Goal: Task Accomplishment & Management: Complete application form

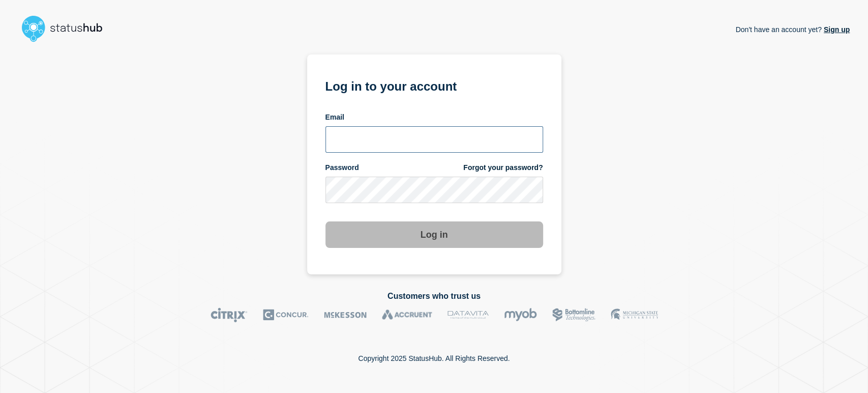
click at [359, 130] on input "email input" at bounding box center [435, 139] width 218 height 26
type input "sean.webb@conexon.us"
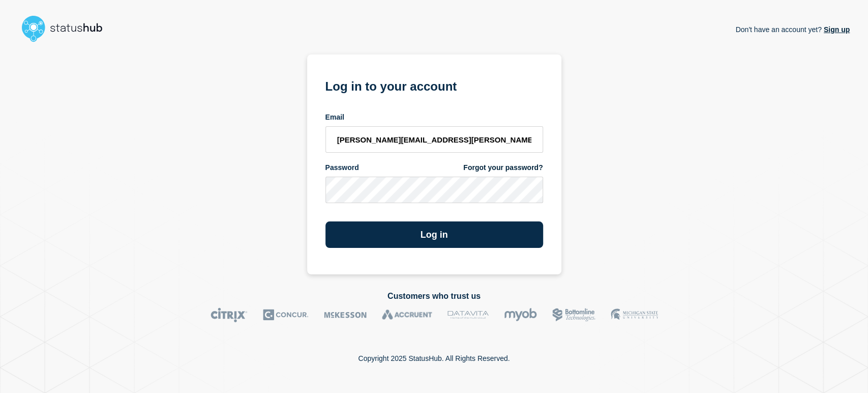
click at [326, 221] on button "Log in" at bounding box center [435, 234] width 218 height 26
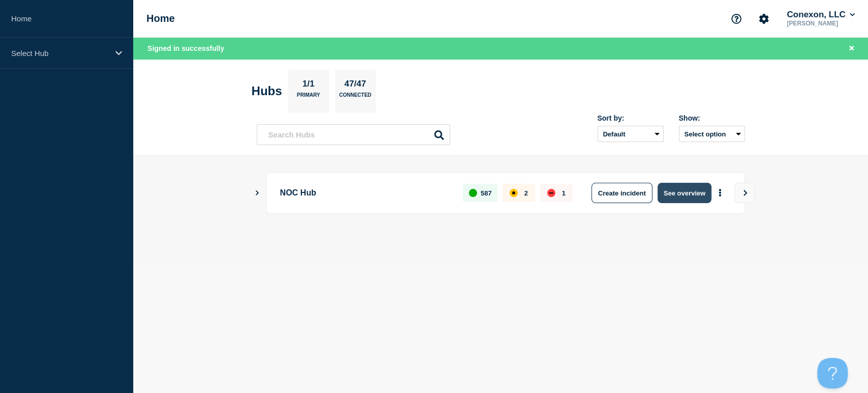
click at [667, 195] on button "See overview" at bounding box center [685, 193] width 54 height 20
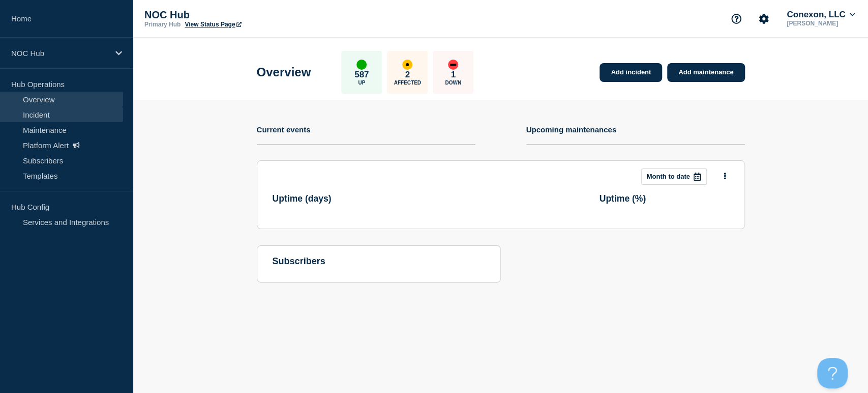
click at [69, 111] on link "Incident" at bounding box center [61, 114] width 123 height 15
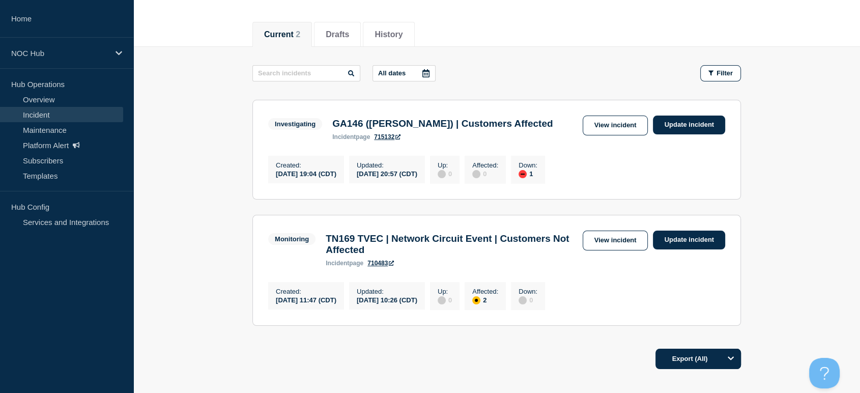
scroll to position [113, 0]
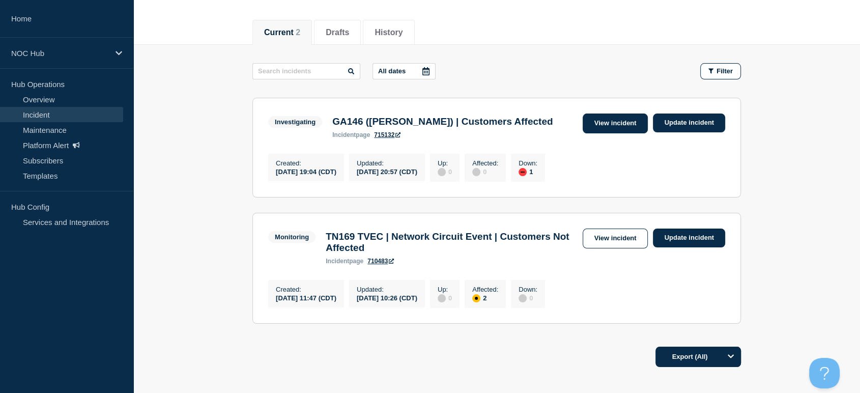
click at [586, 117] on link "View incident" at bounding box center [616, 123] width 66 height 20
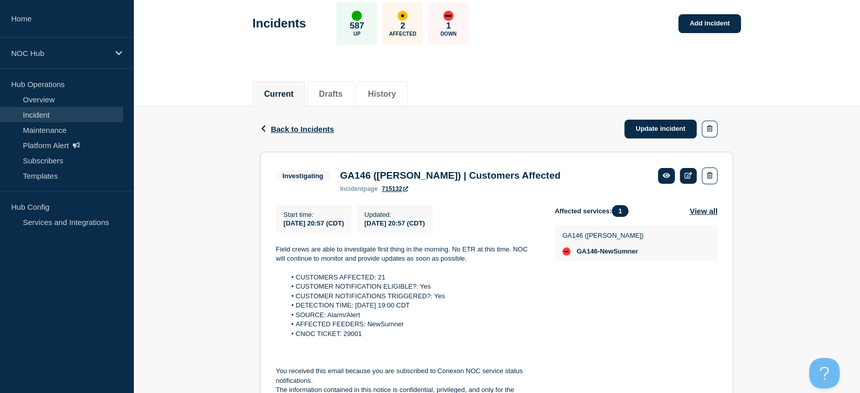
scroll to position [113, 0]
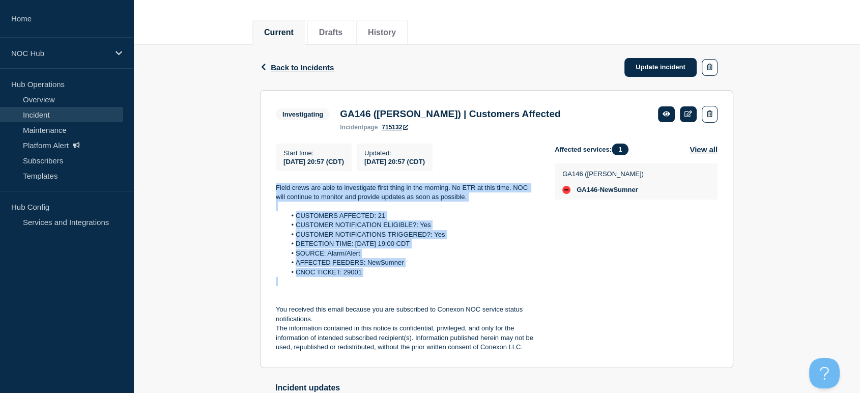
drag, startPoint x: 273, startPoint y: 180, endPoint x: 397, endPoint y: 287, distance: 163.8
click at [397, 287] on section "Investigating GA146 (Mitchell) | Customers Affected incident page 715132 Start …" at bounding box center [496, 229] width 473 height 278
copy div "Field crews are able to investigate first thing in the morning. No ETR at this …"
click at [45, 98] on link "Overview" at bounding box center [61, 99] width 123 height 15
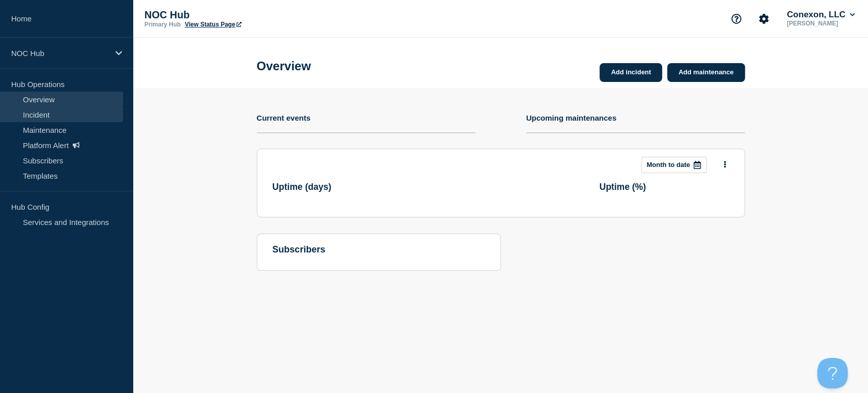
click at [40, 113] on link "Incident" at bounding box center [61, 114] width 123 height 15
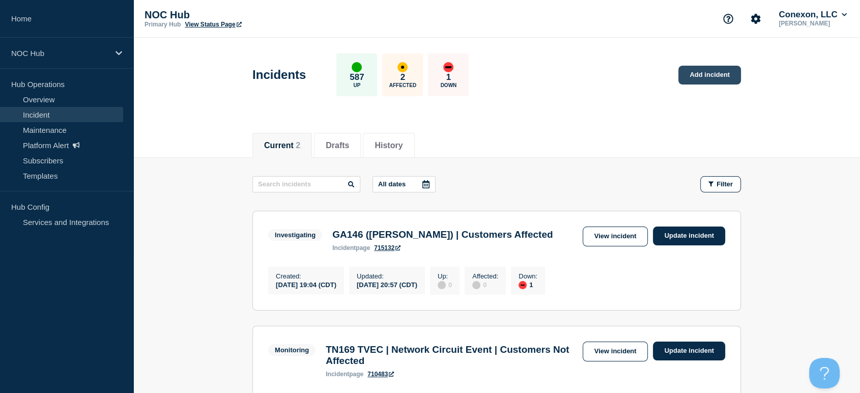
click at [695, 74] on link "Add incident" at bounding box center [709, 75] width 63 height 19
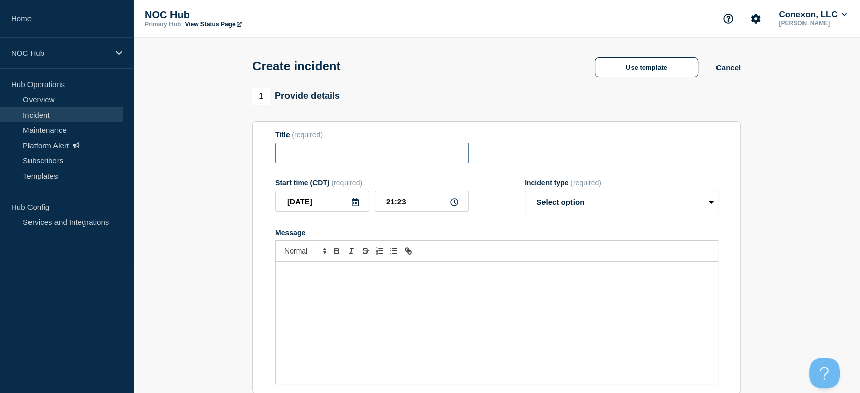
click at [370, 163] on input "Title" at bounding box center [371, 152] width 193 height 21
type input "KY034 Philpot | Customers Affected"
click at [399, 336] on div "Message" at bounding box center [497, 322] width 442 height 122
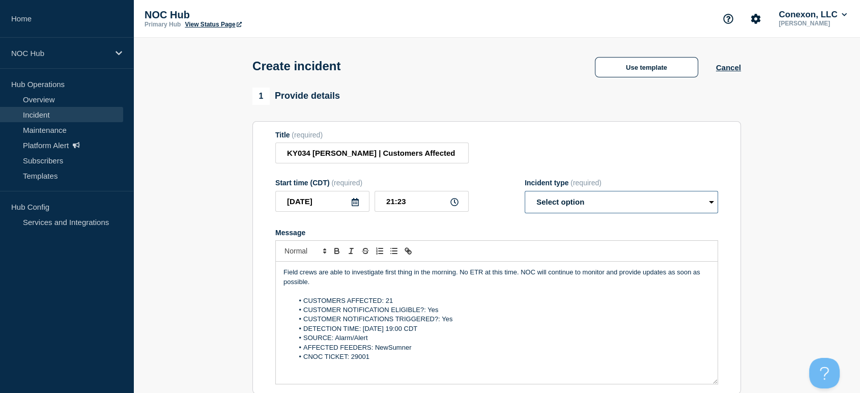
click at [558, 209] on select "Select option Investigating Identified Monitoring" at bounding box center [621, 202] width 193 height 22
select select "investigating"
click at [525, 193] on select "Select option Investigating Identified Monitoring" at bounding box center [621, 202] width 193 height 22
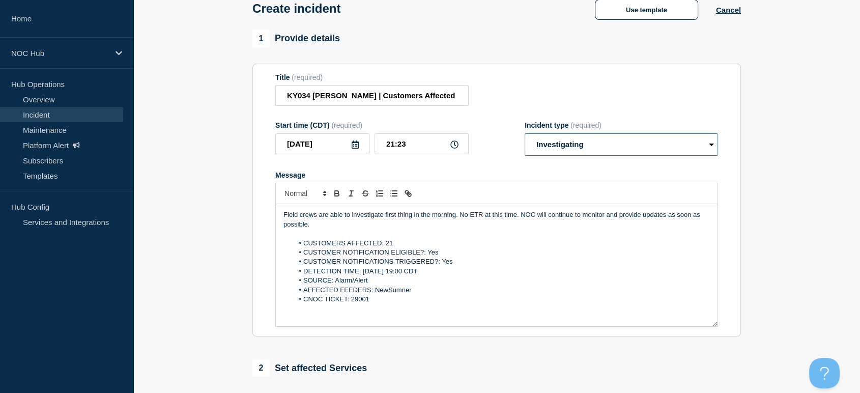
scroll to position [113, 0]
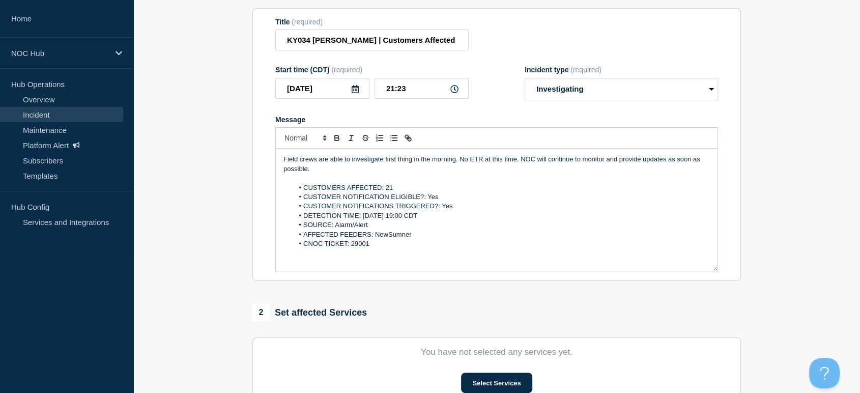
click at [391, 187] on li "CUSTOMERS AFFECTED: 21" at bounding box center [502, 187] width 417 height 9
click at [391, 188] on li "CUSTOMERS AFFECTED: 21" at bounding box center [502, 187] width 417 height 9
click at [412, 91] on input "21:23" at bounding box center [421, 88] width 94 height 21
type input "21:15"
click at [411, 218] on li "DETECTION TIME: 2025-09-13 at 19:00 CDT" at bounding box center [502, 215] width 417 height 9
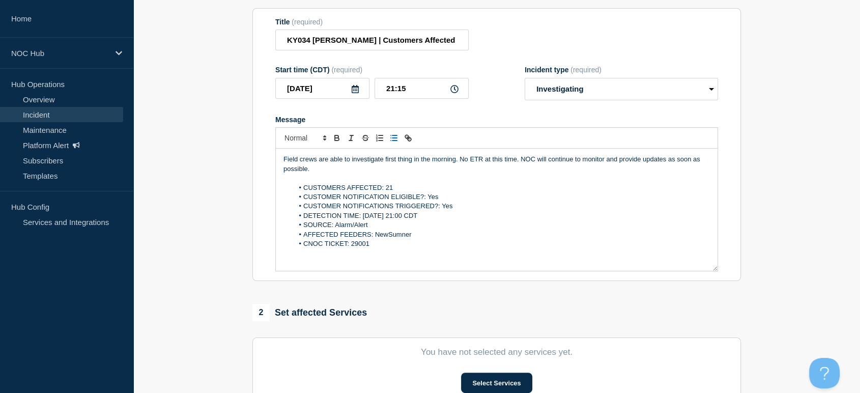
click at [422, 220] on li "DETECTION TIME: 2025-09-13 at 21:00 CDT" at bounding box center [502, 215] width 417 height 9
drag, startPoint x: 367, startPoint y: 227, endPoint x: 334, endPoint y: 228, distance: 33.6
click at [334, 228] on li "SOURCE: Alarm/Alert" at bounding box center [502, 224] width 417 height 9
drag, startPoint x: 411, startPoint y: 236, endPoint x: 376, endPoint y: 236, distance: 34.6
click at [376, 236] on li "AFFECTED FEEDERS: NewSumner" at bounding box center [502, 234] width 417 height 9
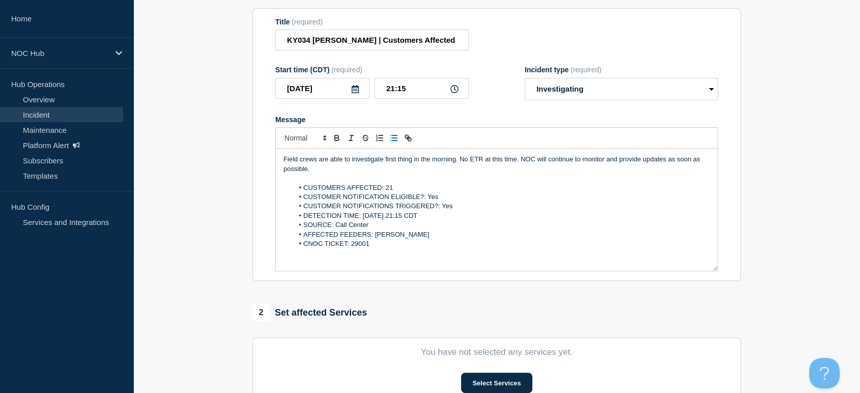
click at [368, 247] on li "CNOC TICKET: 29001" at bounding box center [502, 243] width 417 height 9
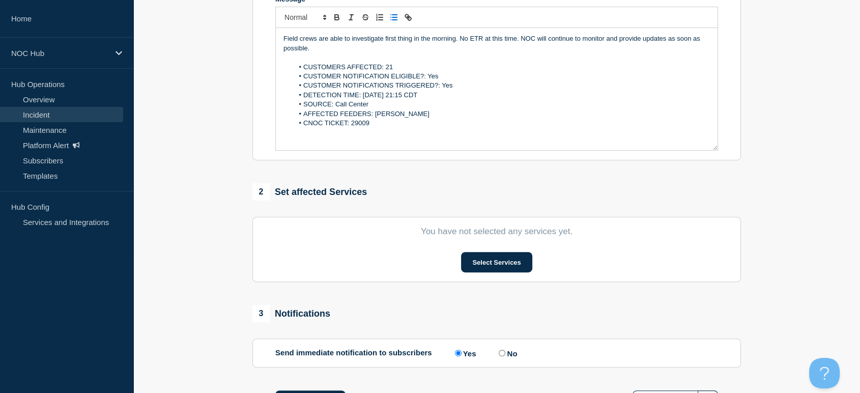
scroll to position [282, 0]
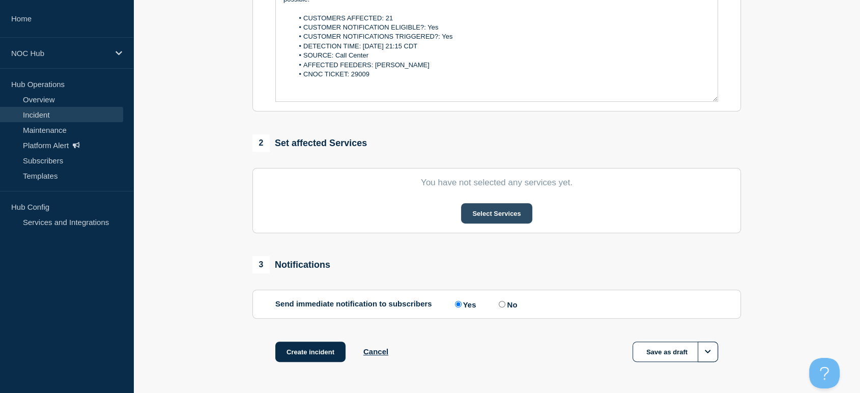
click at [478, 214] on button "Select Services" at bounding box center [496, 213] width 71 height 20
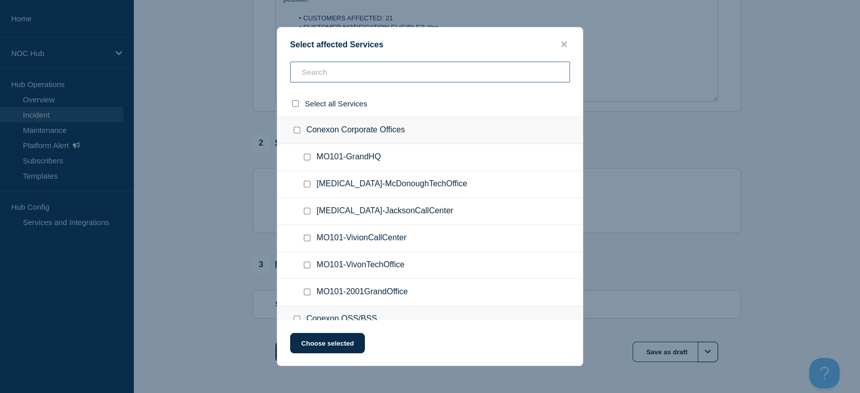
click at [331, 69] on input "text" at bounding box center [430, 72] width 280 height 21
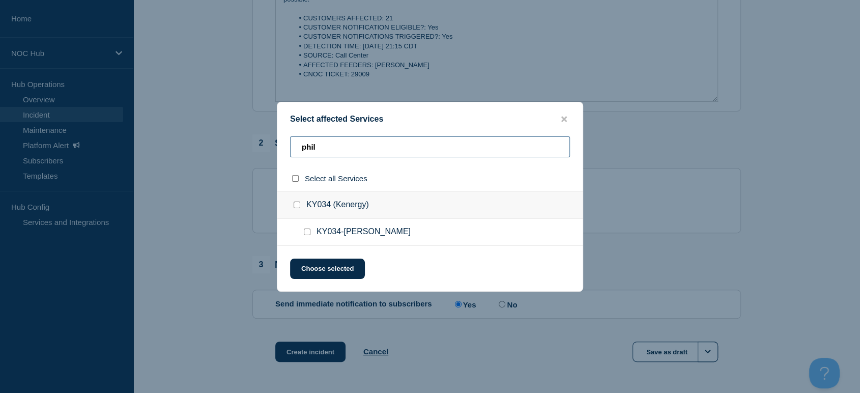
type input "phil"
click at [306, 235] on input "KY034-PHILPOT checkbox" at bounding box center [307, 231] width 7 height 7
checkbox input "true"
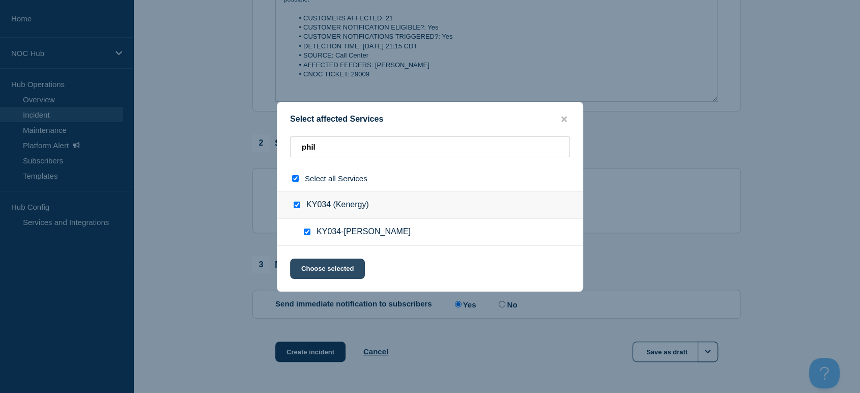
click at [323, 264] on button "Choose selected" at bounding box center [327, 268] width 75 height 20
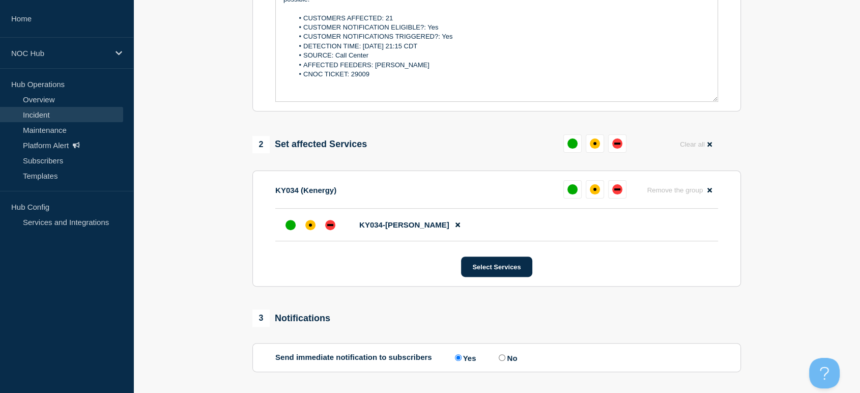
click at [330, 237] on li "KY034-PHILPOT" at bounding box center [496, 225] width 443 height 33
click at [328, 226] on div "down" at bounding box center [330, 225] width 6 height 2
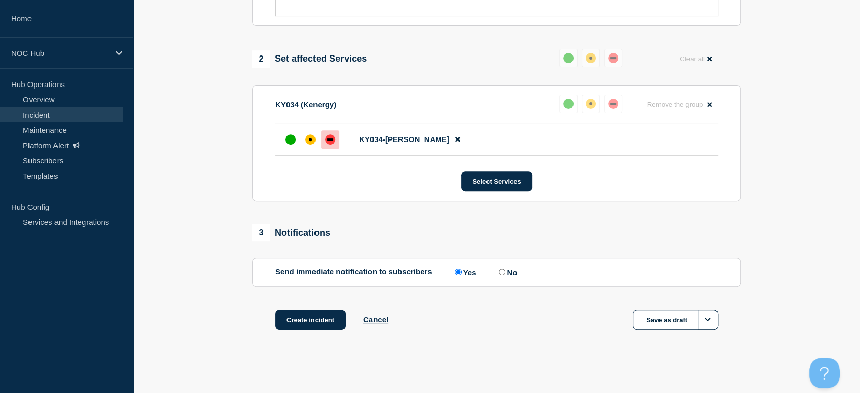
scroll to position [374, 0]
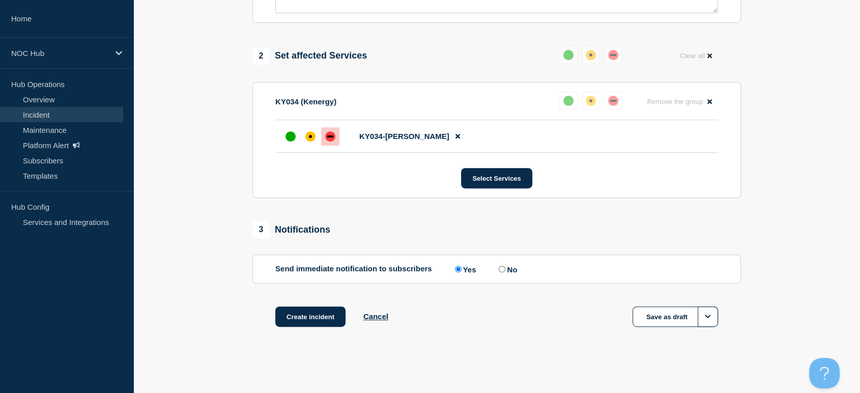
click at [502, 269] on input "No" at bounding box center [502, 269] width 7 height 7
radio input "true"
radio input "false"
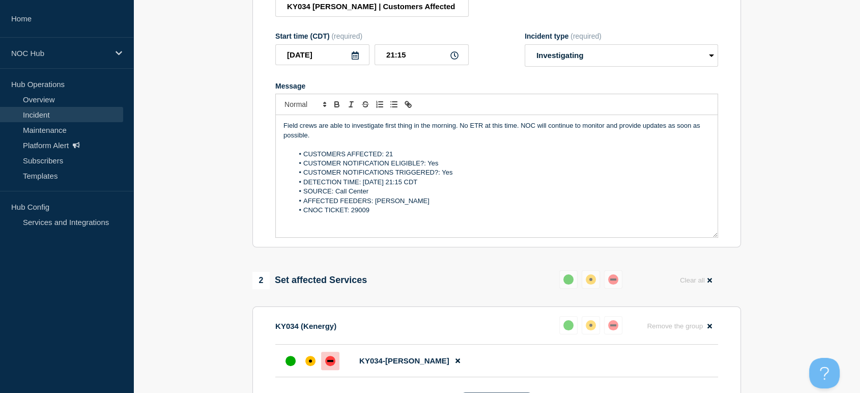
scroll to position [148, 0]
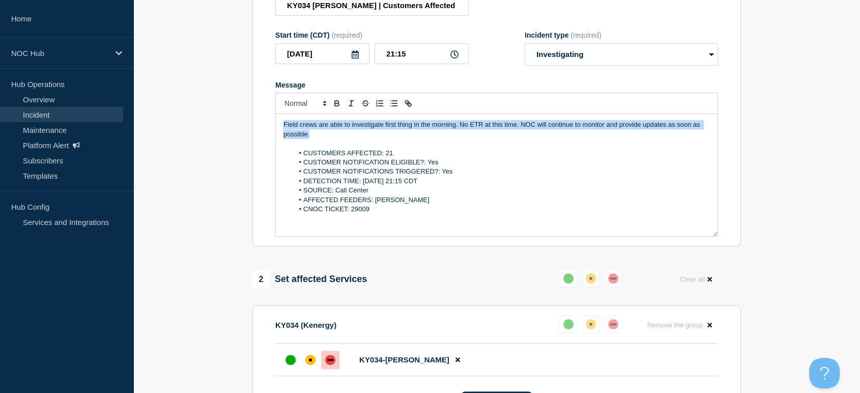
drag, startPoint x: 322, startPoint y: 140, endPoint x: 272, endPoint y: 125, distance: 51.5
click at [272, 125] on section "Title (required) KY034 Philpot | Customers Affected Start time (CDT) (required)…" at bounding box center [496, 110] width 488 height 273
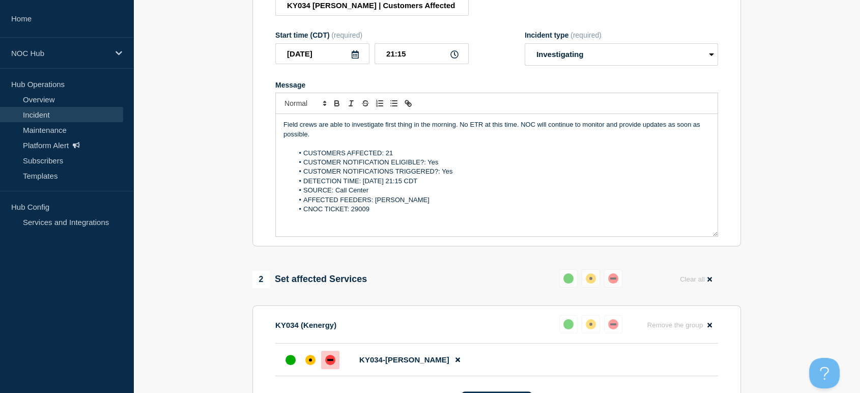
click at [387, 157] on li "CUSTOMERS AFFECTED: 21" at bounding box center [502, 153] width 417 height 9
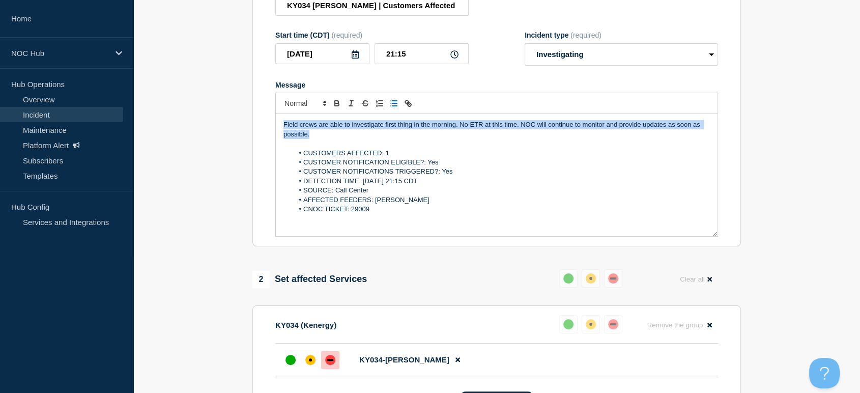
drag, startPoint x: 322, startPoint y: 139, endPoint x: 267, endPoint y: 121, distance: 57.9
click at [267, 121] on section "Title (required) KY034 Philpot | Customers Affected Start time (CDT) (required)…" at bounding box center [496, 110] width 488 height 273
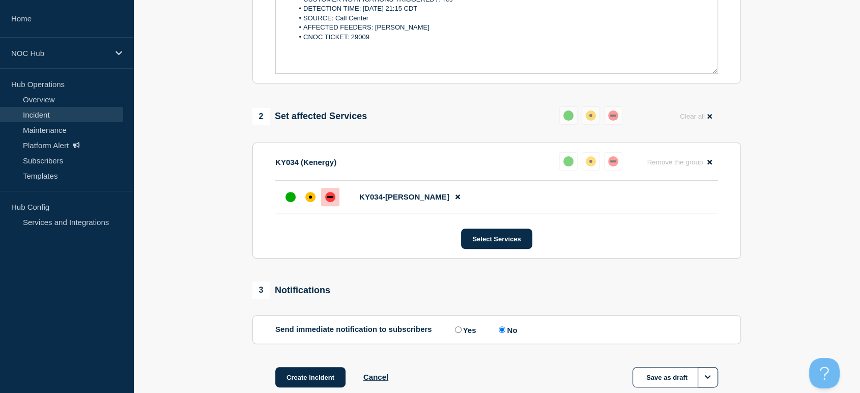
scroll to position [374, 0]
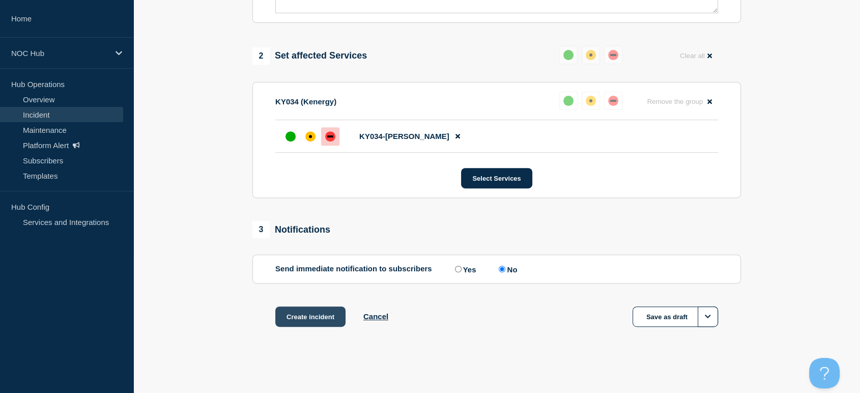
click at [320, 322] on button "Create incident" at bounding box center [310, 316] width 70 height 20
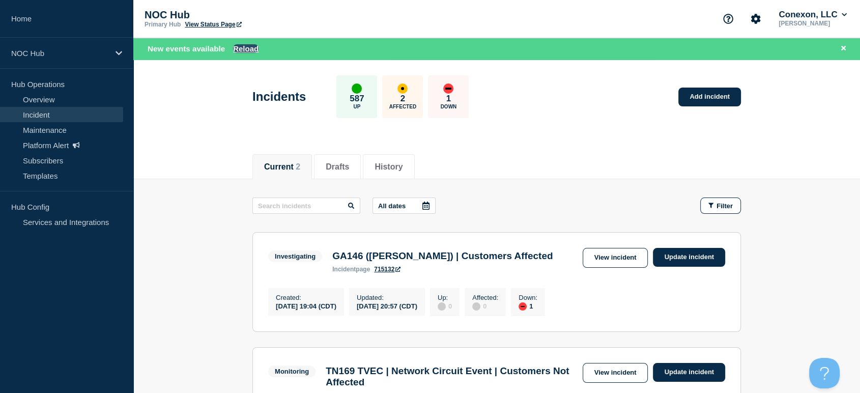
click at [242, 46] on button "Reload" at bounding box center [245, 48] width 25 height 9
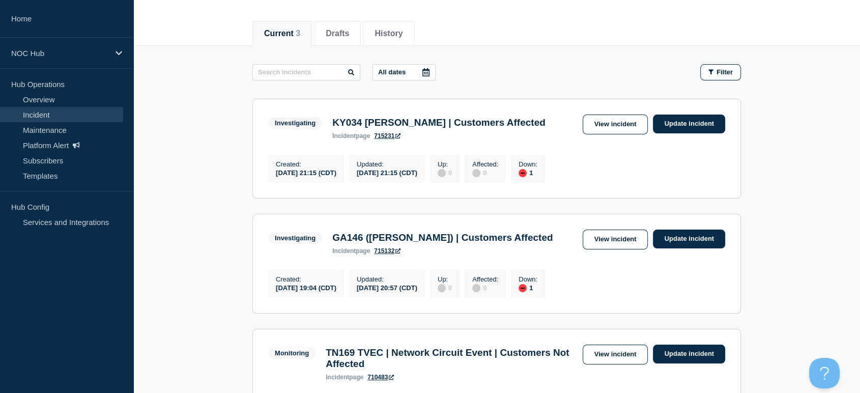
scroll to position [113, 0]
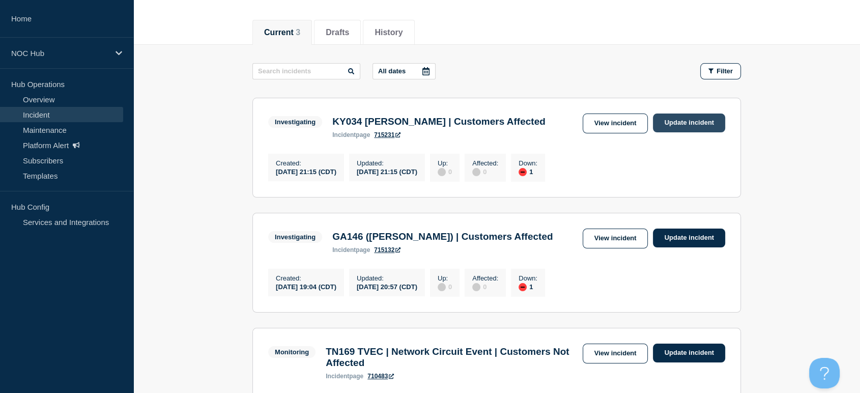
click at [667, 122] on link "Update incident" at bounding box center [689, 122] width 72 height 19
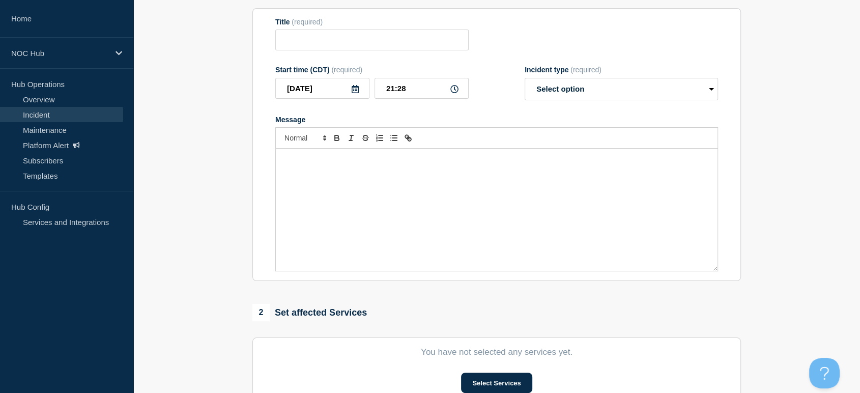
type input "KY034 Philpot | Customers Affected"
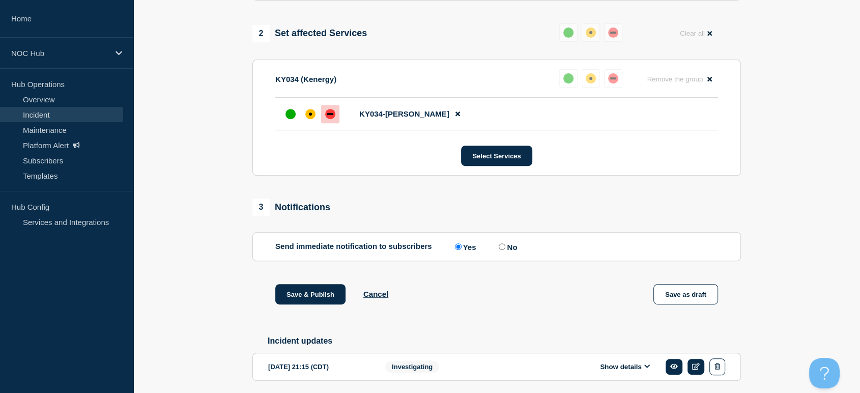
scroll to position [450, 0]
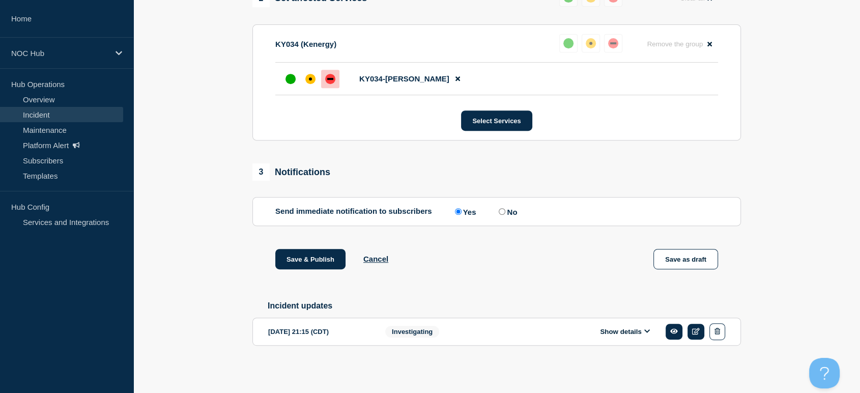
click at [647, 329] on icon at bounding box center [647, 331] width 6 height 7
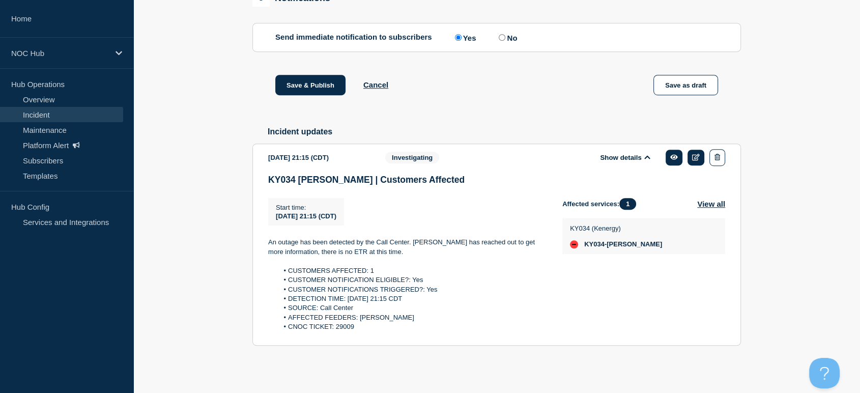
scroll to position [626, 0]
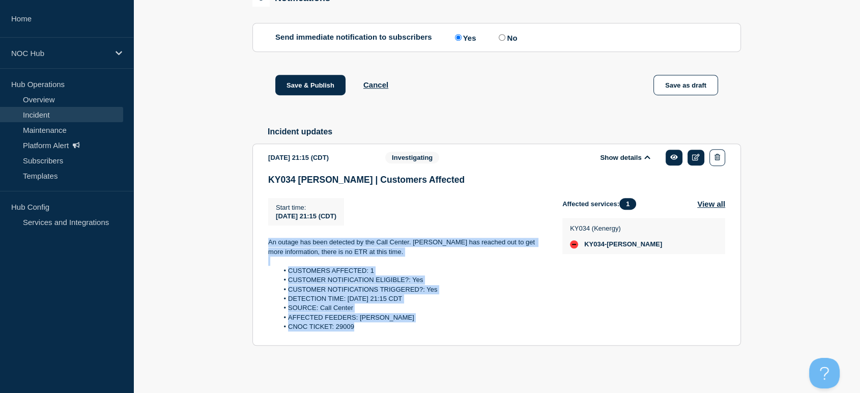
drag, startPoint x: 266, startPoint y: 232, endPoint x: 435, endPoint y: 331, distance: 196.5
click at [435, 331] on section "2025-09-13 21:15 (CDT) Show details Investigating KY034 Philpot | Customers Aff…" at bounding box center [496, 244] width 488 height 202
copy div "An outage has been detected by the Call Center. NOC has reached out to get more…"
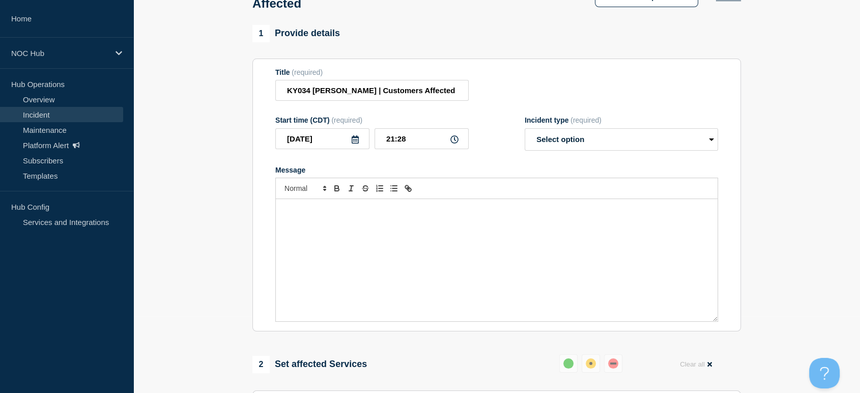
scroll to position [0, 0]
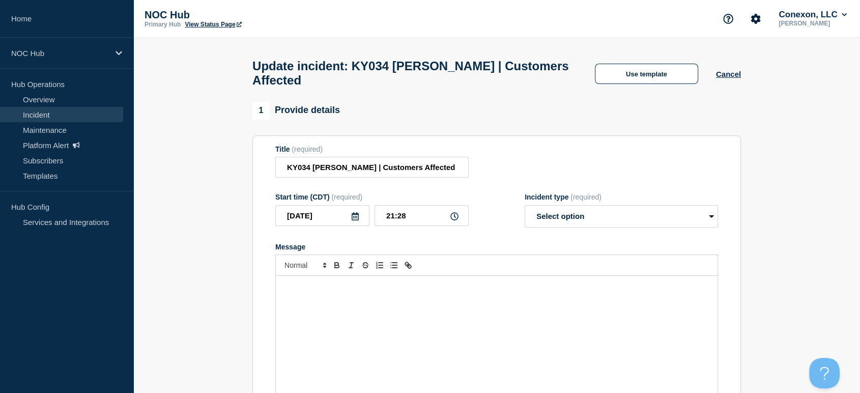
click at [366, 290] on p "Message" at bounding box center [496, 286] width 426 height 9
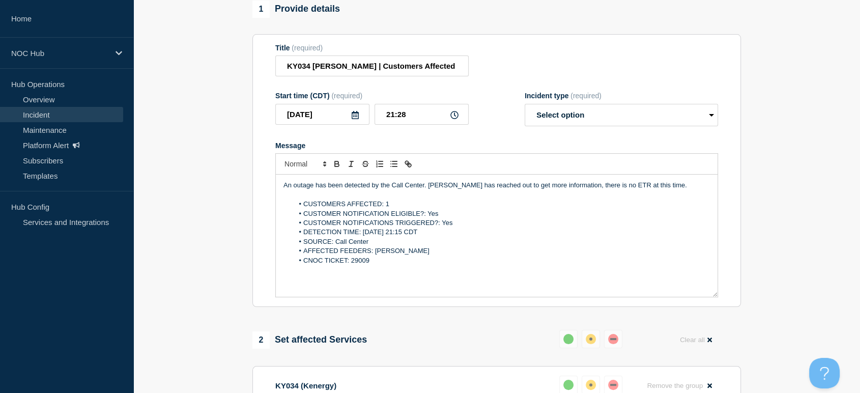
scroll to position [169, 0]
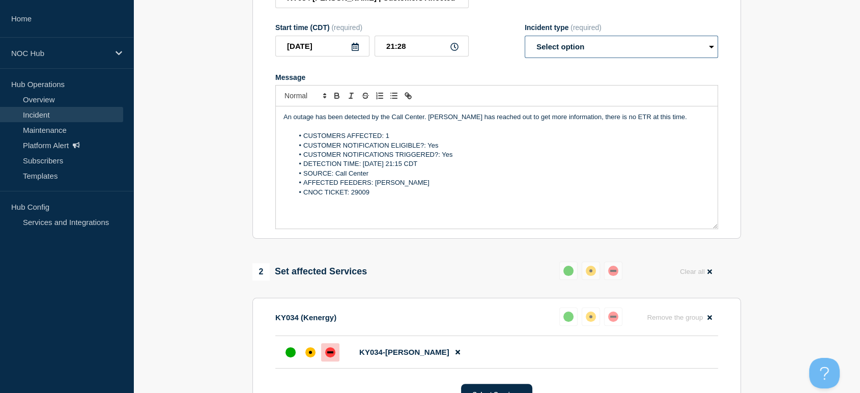
click at [573, 58] on select "Select option Investigating Identified Monitoring Resolved" at bounding box center [621, 47] width 193 height 22
select select "monitoring"
click at [525, 41] on select "Select option Investigating Identified Monitoring Resolved" at bounding box center [621, 47] width 193 height 22
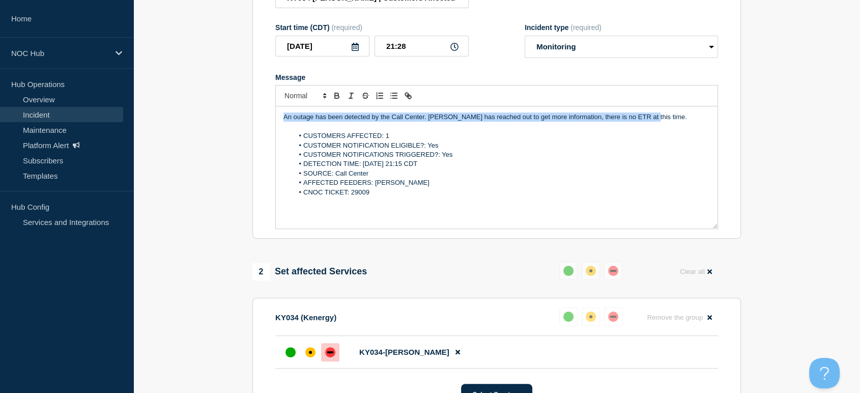
drag, startPoint x: 649, startPoint y: 124, endPoint x: 282, endPoint y: 125, distance: 366.3
click at [282, 125] on div "An outage has been detected by the Call Center. NOC has reached out to get more…" at bounding box center [497, 167] width 442 height 122
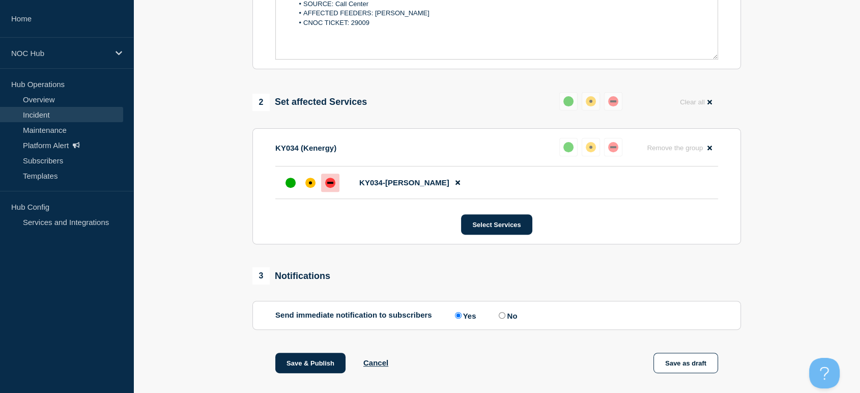
scroll to position [565, 0]
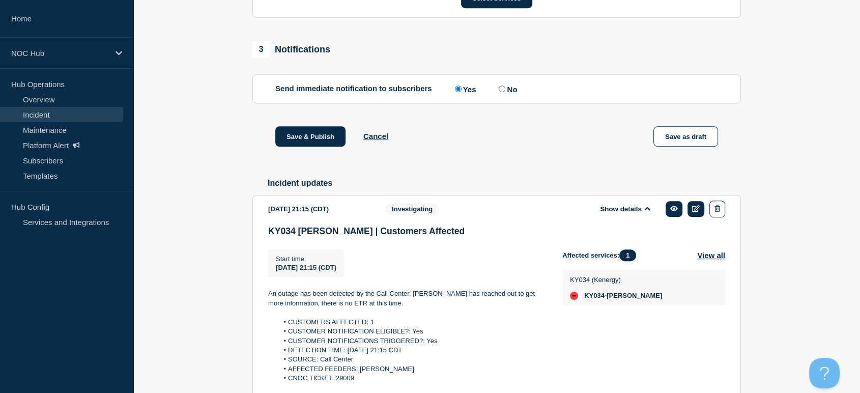
click at [505, 94] on label "No" at bounding box center [506, 89] width 21 height 10
click at [505, 92] on input "No" at bounding box center [502, 88] width 7 height 7
radio input "true"
radio input "false"
click at [302, 136] on button "Save & Publish" at bounding box center [310, 136] width 70 height 20
